Goal: Task Accomplishment & Management: Use online tool/utility

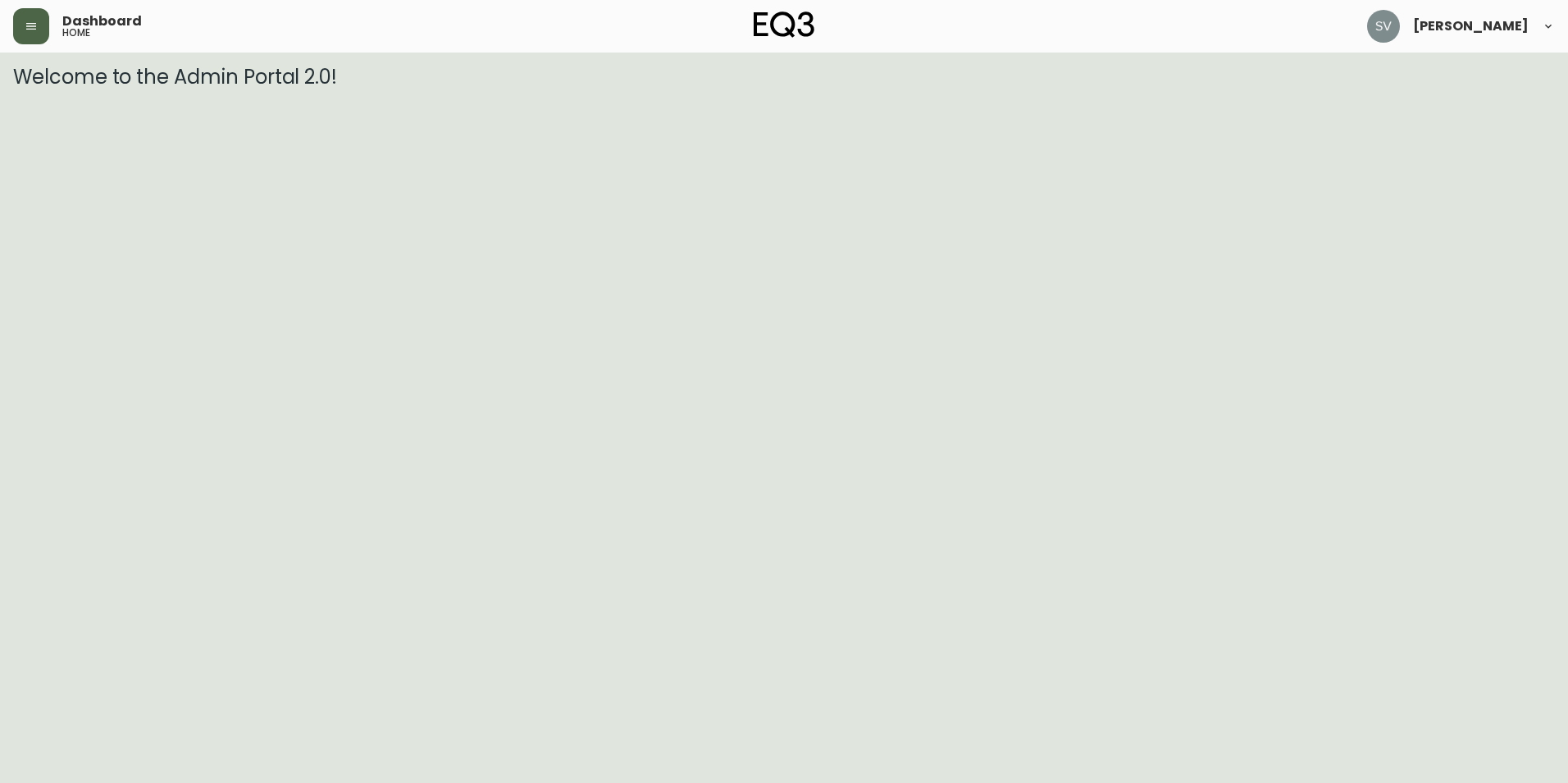
click at [45, 29] on button "button" at bounding box center [31, 26] width 36 height 36
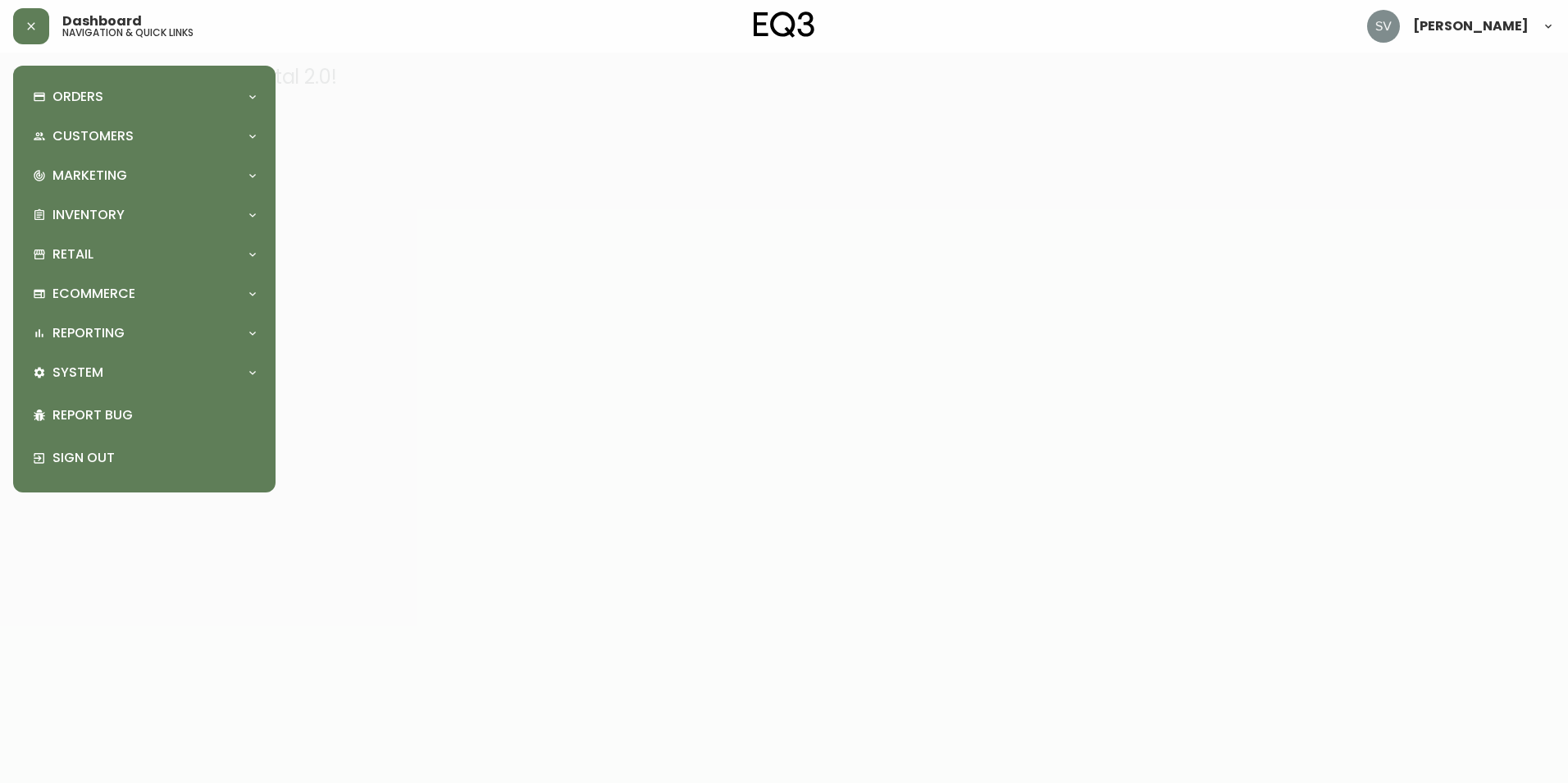
click at [425, 354] on div at bounding box center [784, 391] width 1568 height 783
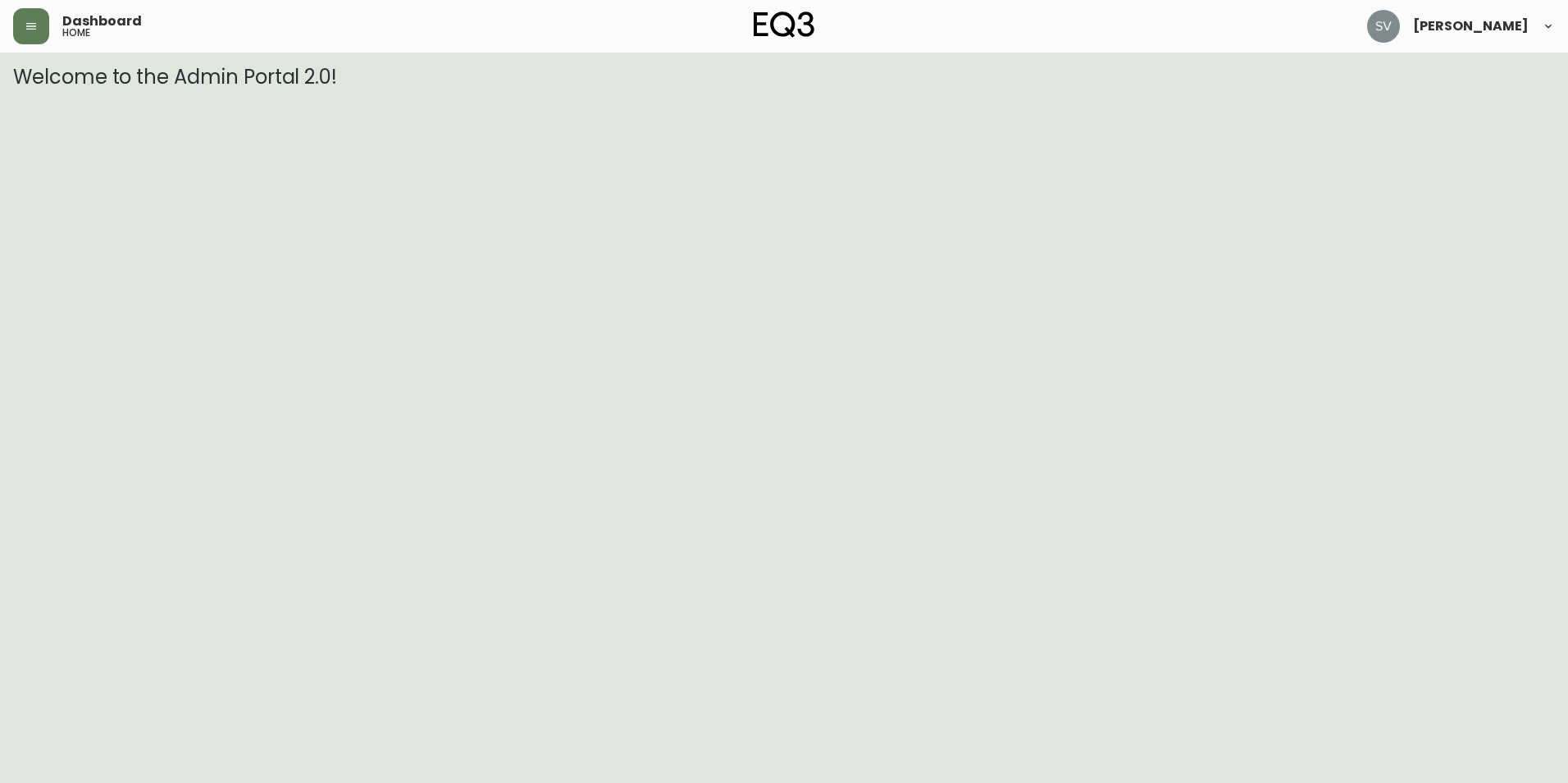
drag, startPoint x: 317, startPoint y: 550, endPoint x: 344, endPoint y: 545, distance: 27.5
click at [317, 89] on html "Dashboard home [PERSON_NAME] Welcome to the Admin Portal 2.0!" at bounding box center [784, 44] width 1568 height 89
click at [410, 89] on html "Dashboard home [PERSON_NAME] Welcome to the Admin Portal 2.0!" at bounding box center [784, 44] width 1568 height 89
click at [36, 24] on icon "button" at bounding box center [31, 26] width 10 height 7
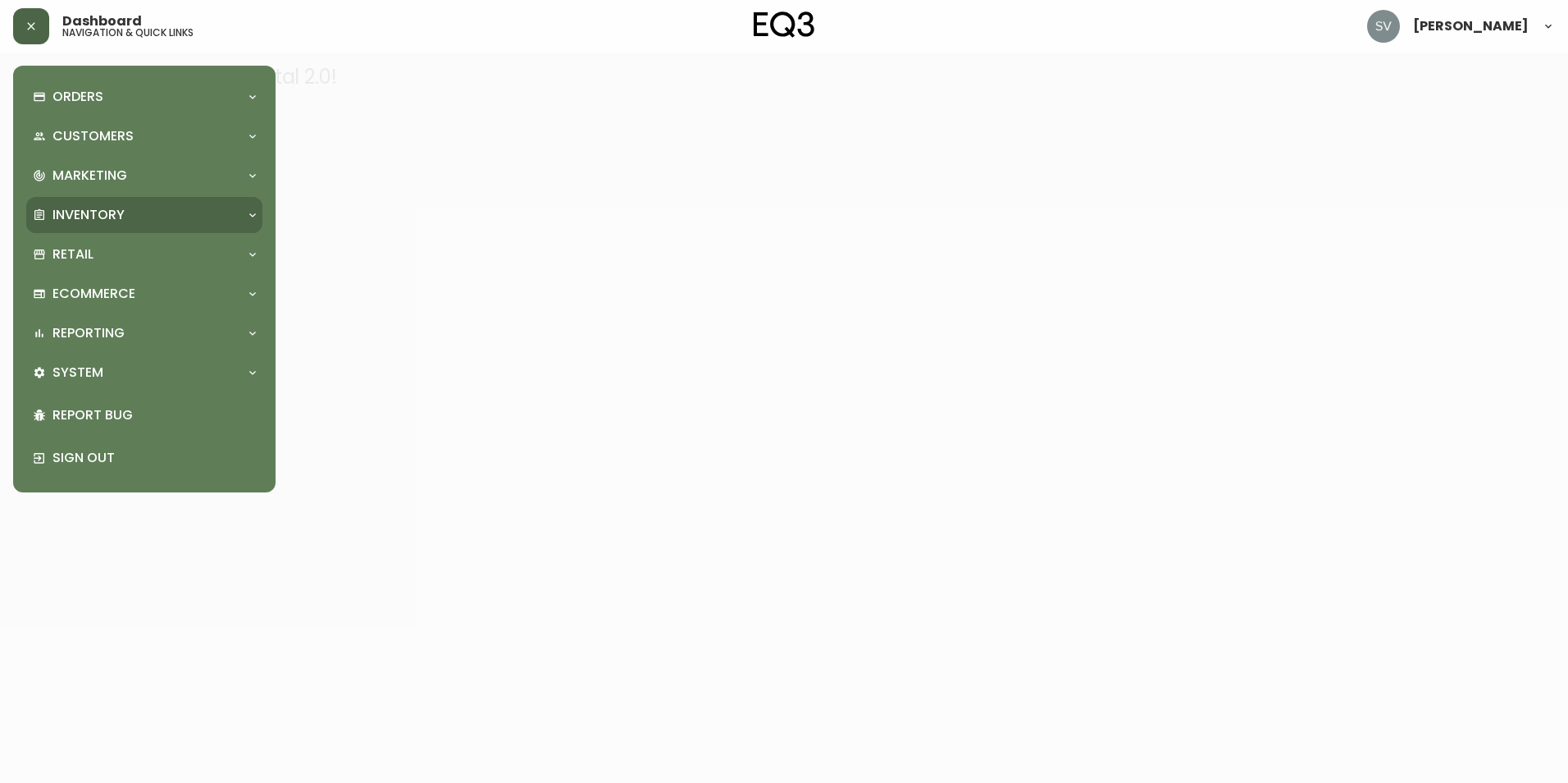
click at [217, 208] on div "Inventory" at bounding box center [136, 214] width 206 height 18
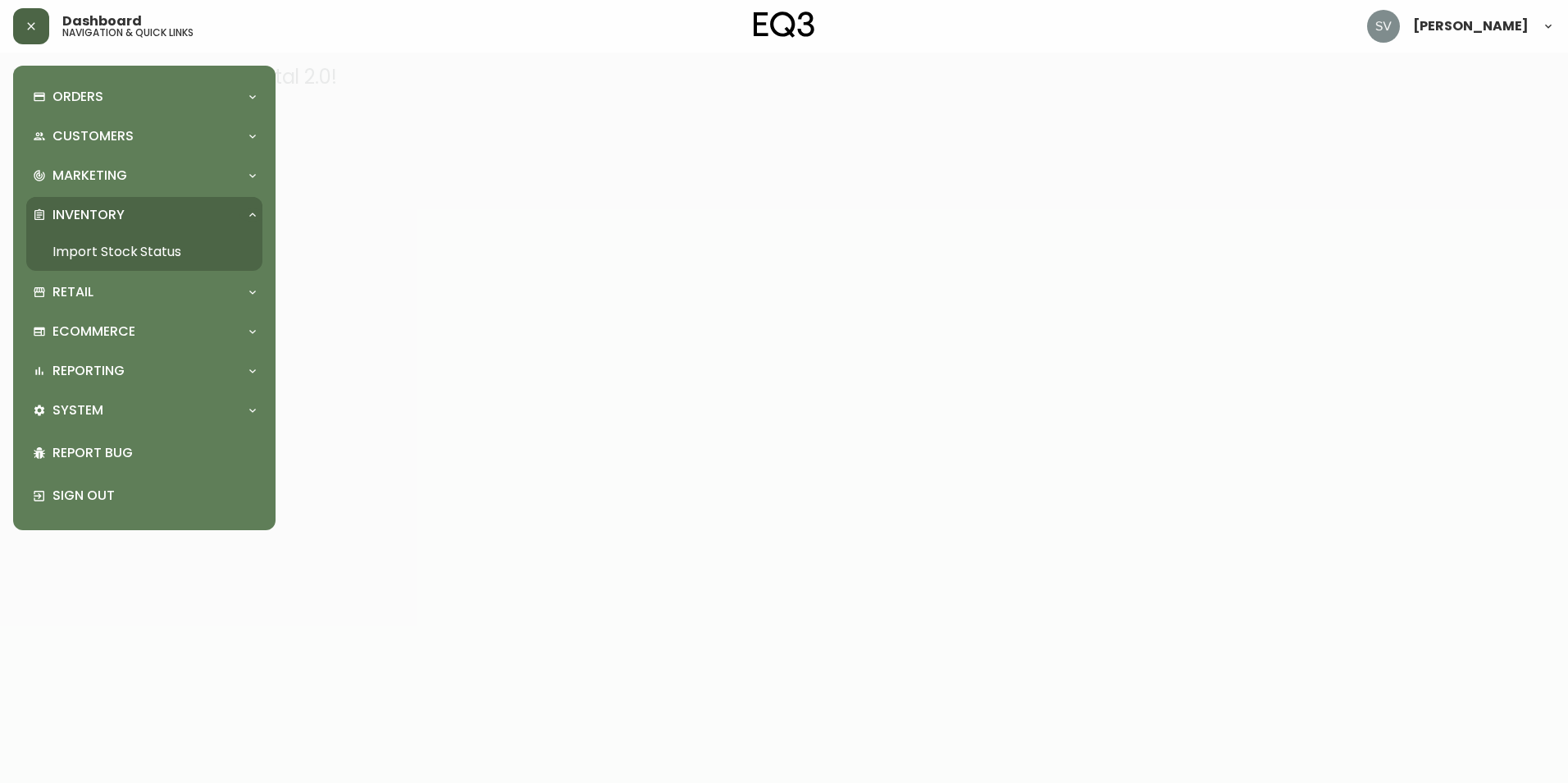
click at [161, 250] on link "Import Stock Status" at bounding box center [144, 251] width 236 height 38
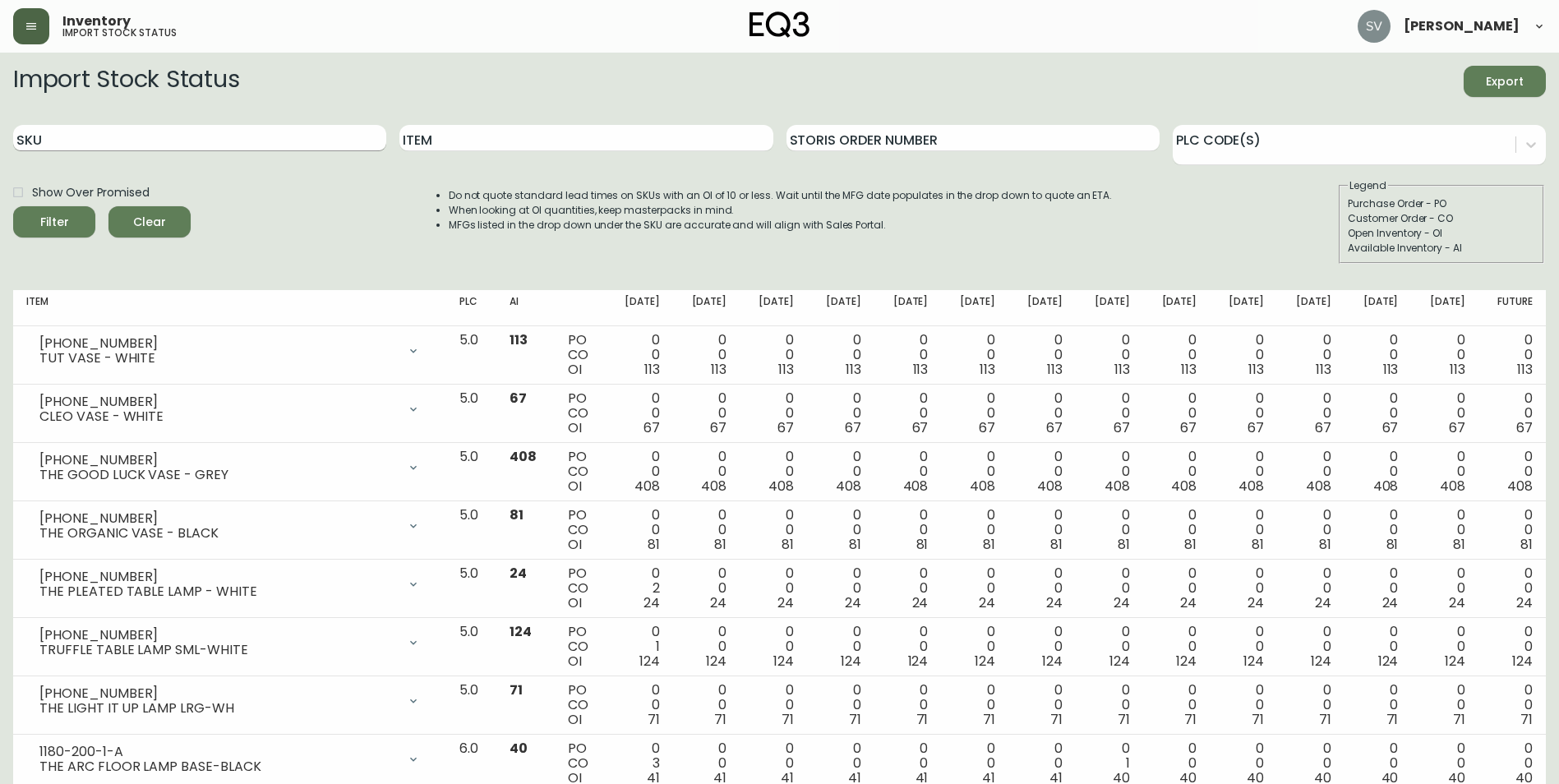
click at [126, 140] on input "SKU" at bounding box center [200, 137] width 373 height 26
paste input "[PHONE_NUMBER]"
click at [14, 206] on button "Filter" at bounding box center [54, 221] width 82 height 31
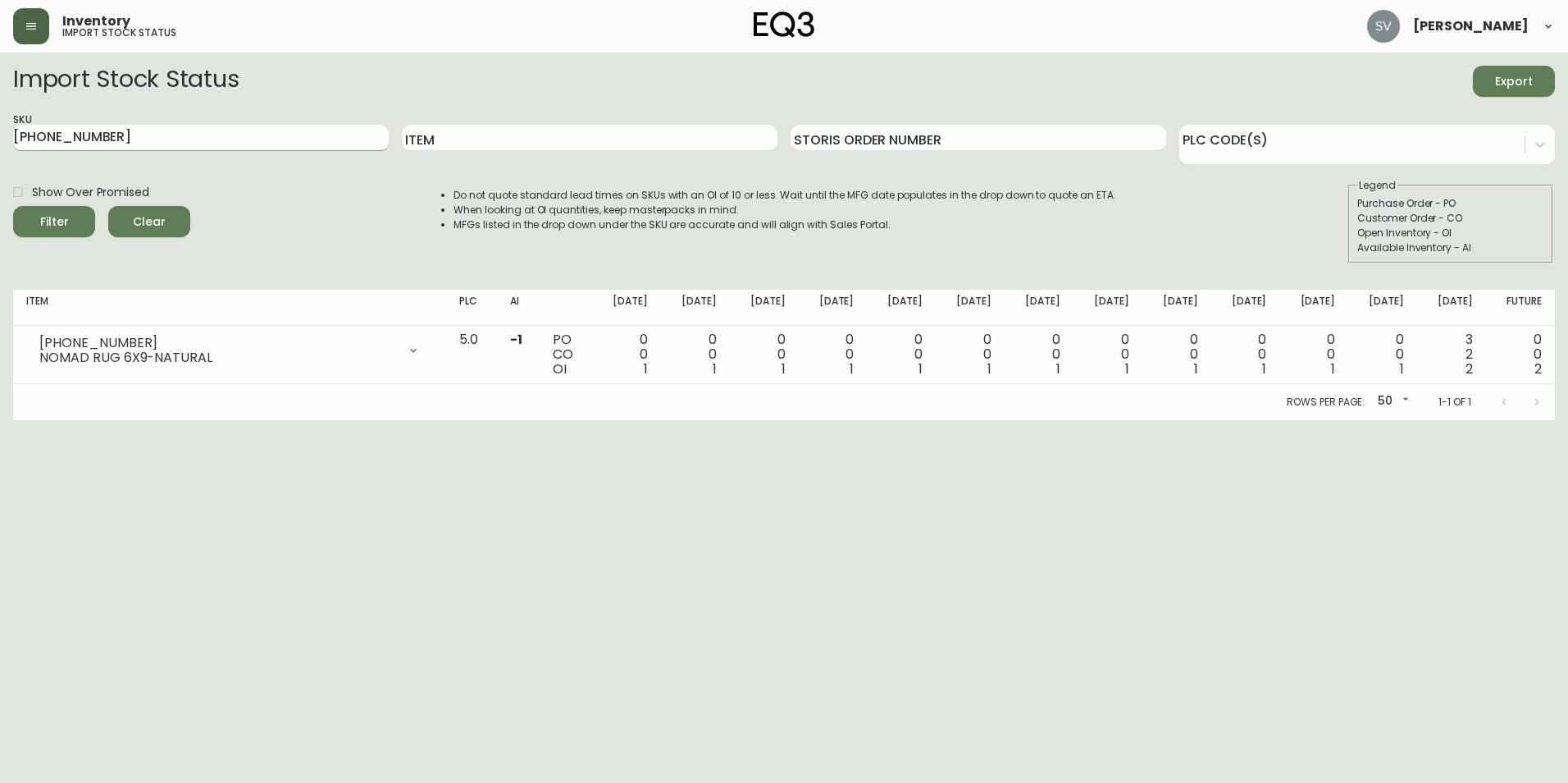
click at [219, 143] on input "[PHONE_NUMBER]" at bounding box center [201, 137] width 375 height 26
drag, startPoint x: 219, startPoint y: 143, endPoint x: 852, endPoint y: 443, distance: 700.5
click at [852, 420] on html "Inventory import stock status [PERSON_NAME] Import Stock Status Export SKU [PHO…" at bounding box center [784, 210] width 1568 height 420
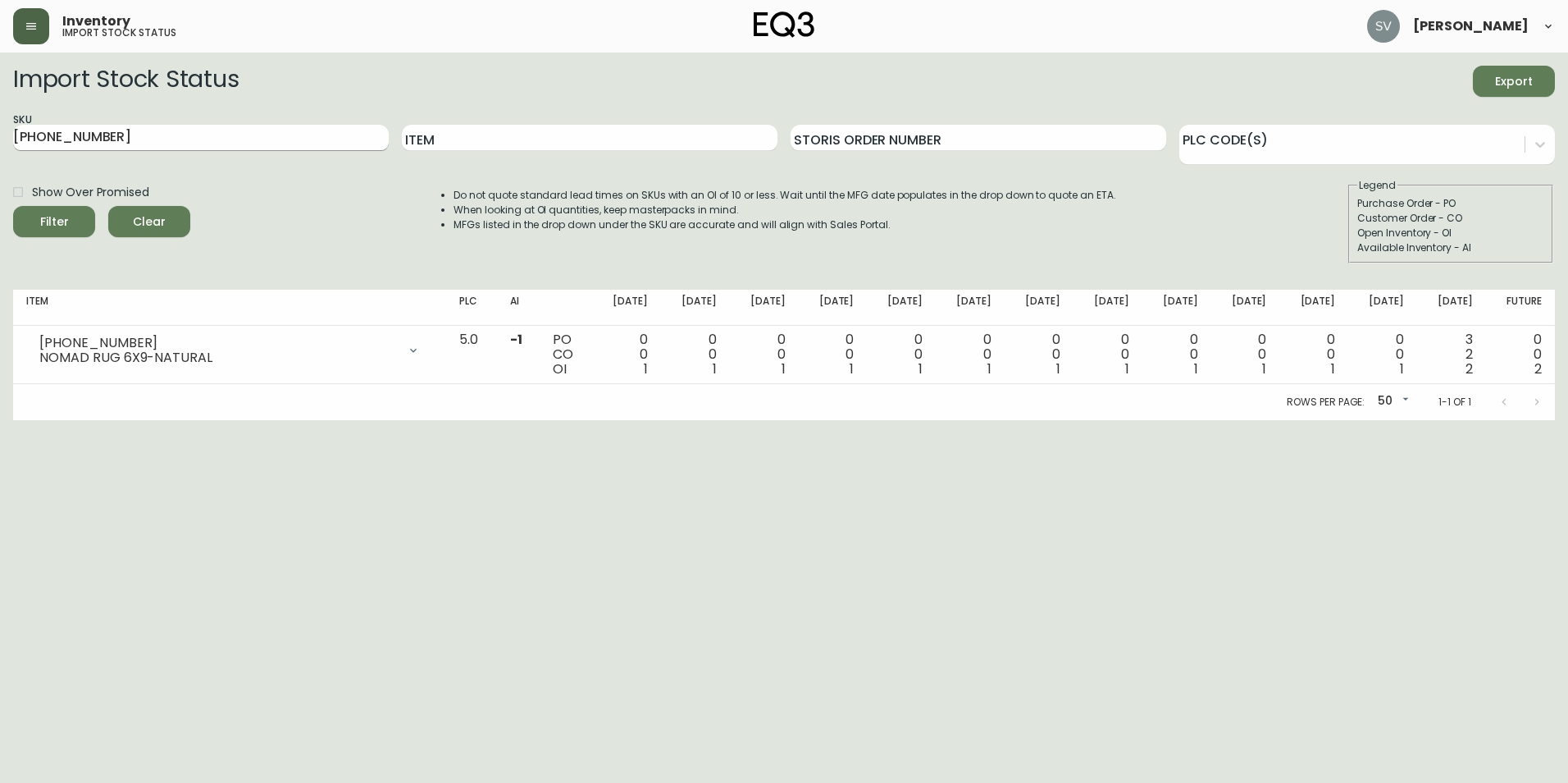
click at [163, 128] on input "[PHONE_NUMBER]" at bounding box center [201, 137] width 375 height 26
paste input "718-1"
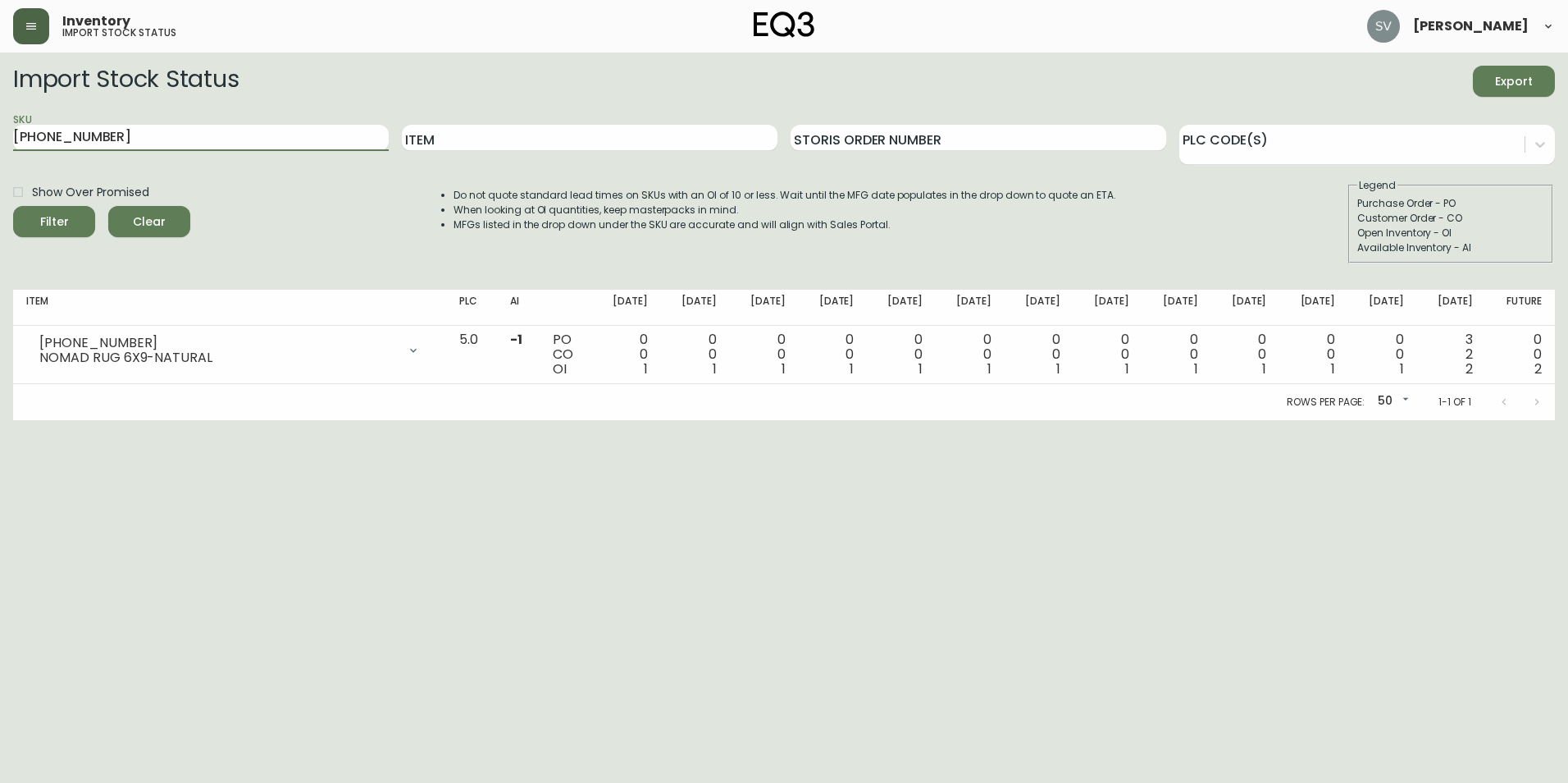
click at [14, 206] on button "Filter" at bounding box center [54, 221] width 82 height 31
click at [199, 142] on input "[PHONE_NUMBER]" at bounding box center [201, 137] width 375 height 26
paste input "2275"
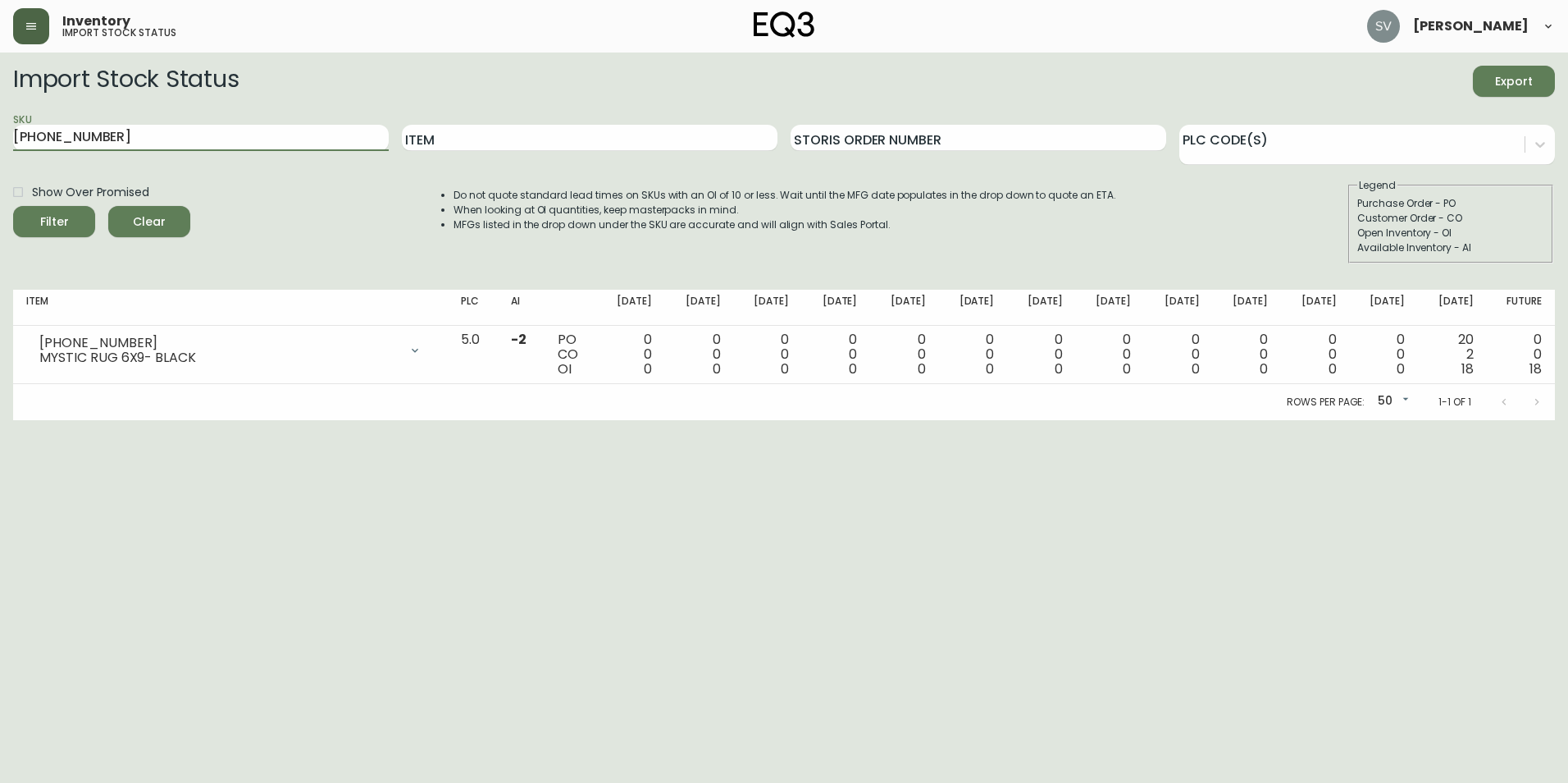
type input "[PHONE_NUMBER]"
click at [14, 206] on button "Filter" at bounding box center [54, 221] width 82 height 31
